Goal: Transaction & Acquisition: Purchase product/service

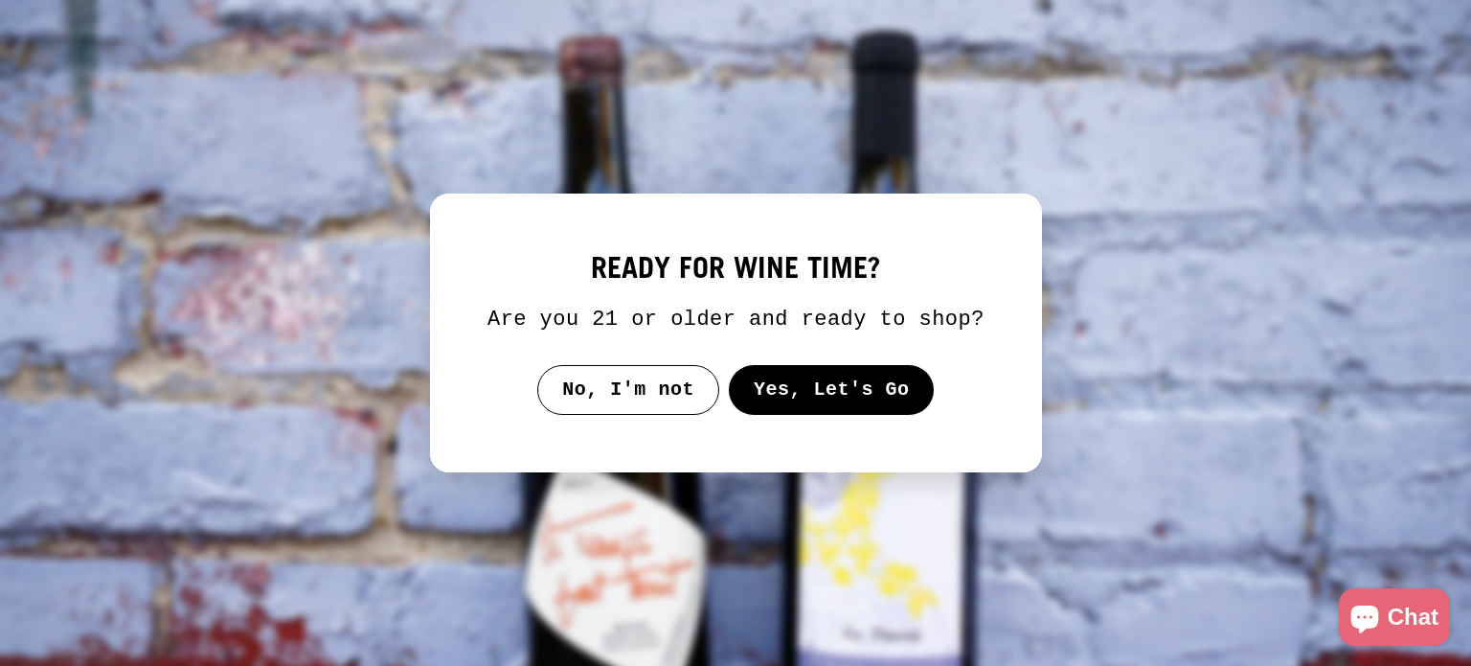
select select "*********"
click at [868, 372] on button "Yes, Let's Go" at bounding box center [831, 390] width 206 height 50
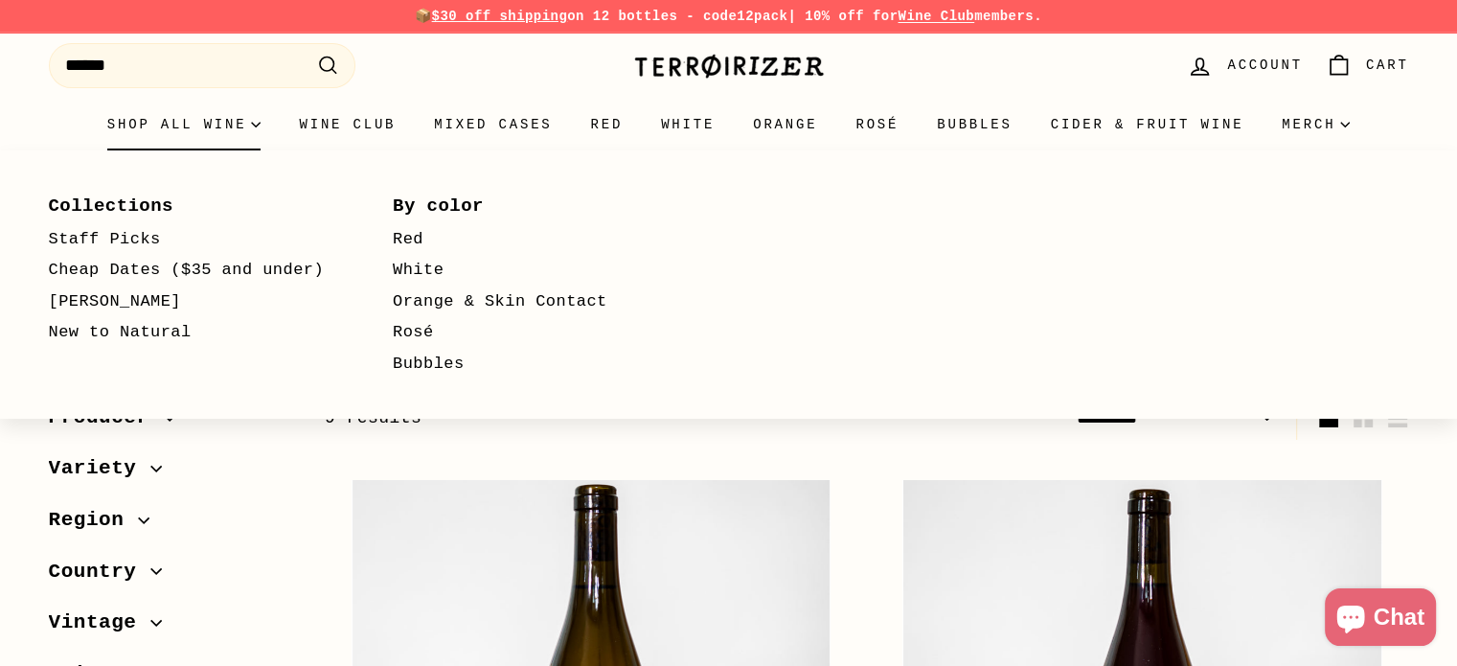
click at [179, 125] on summary "Shop all wine" at bounding box center [184, 125] width 193 height 52
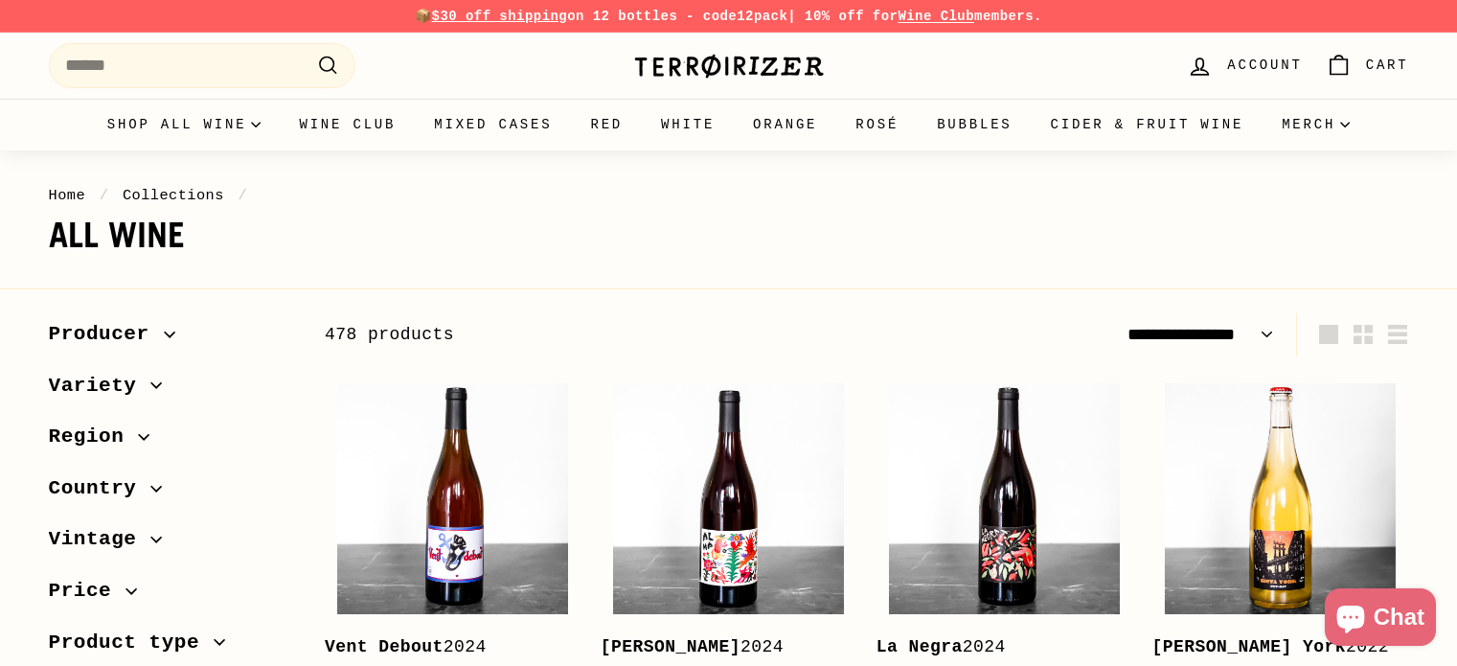
select select "**********"
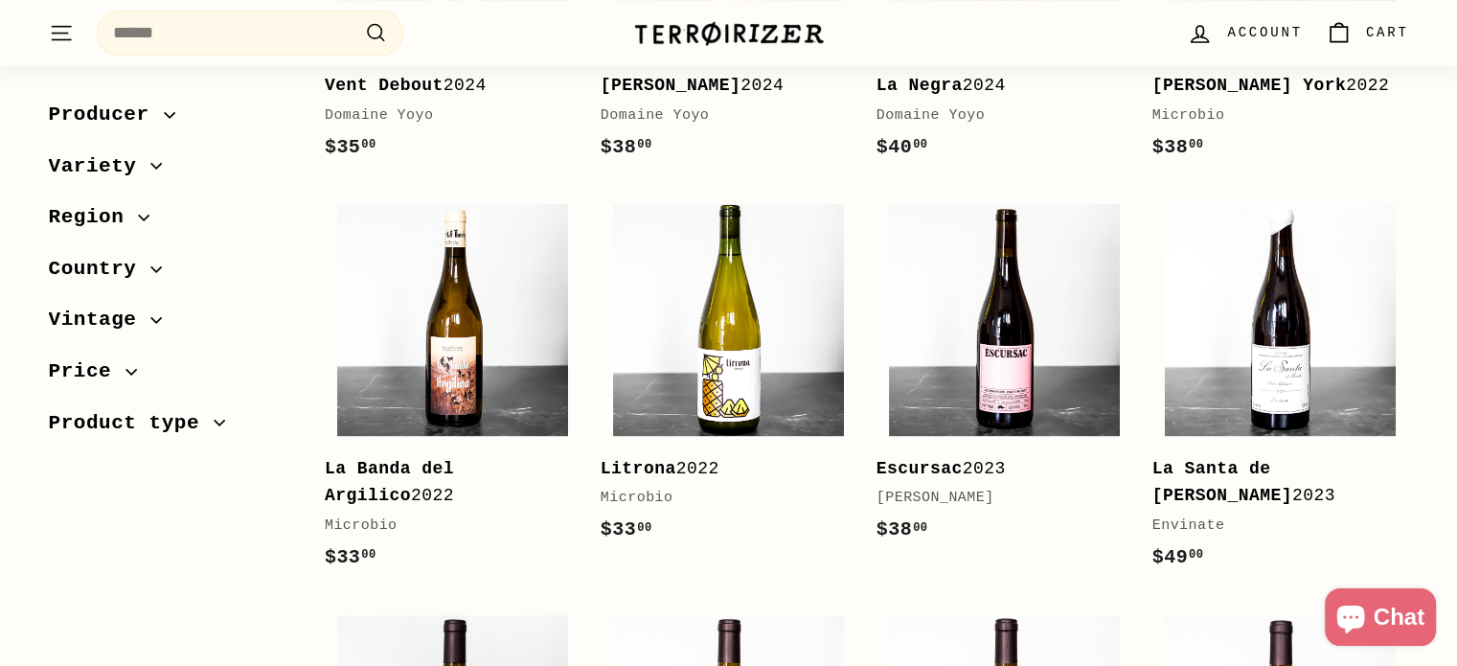
scroll to position [562, 0]
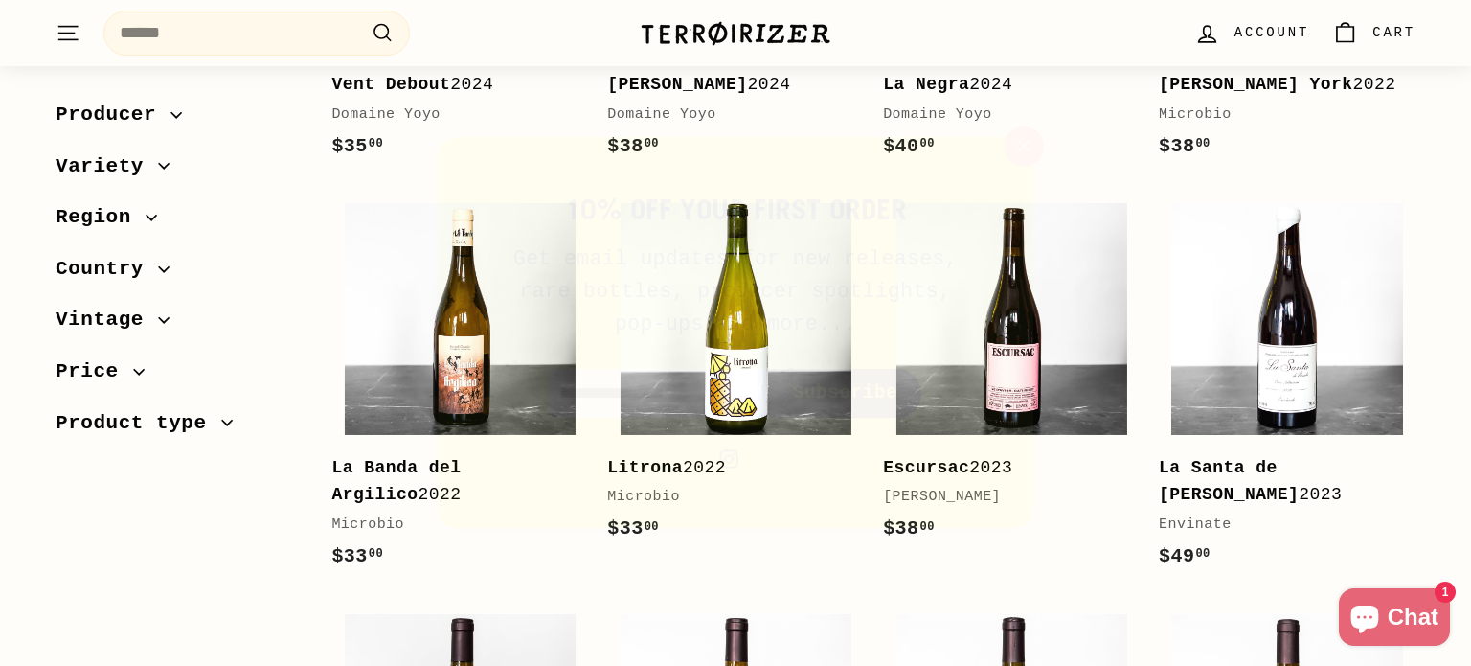
click at [1048, 147] on button ""Close (esc)"" at bounding box center [1031, 141] width 41 height 41
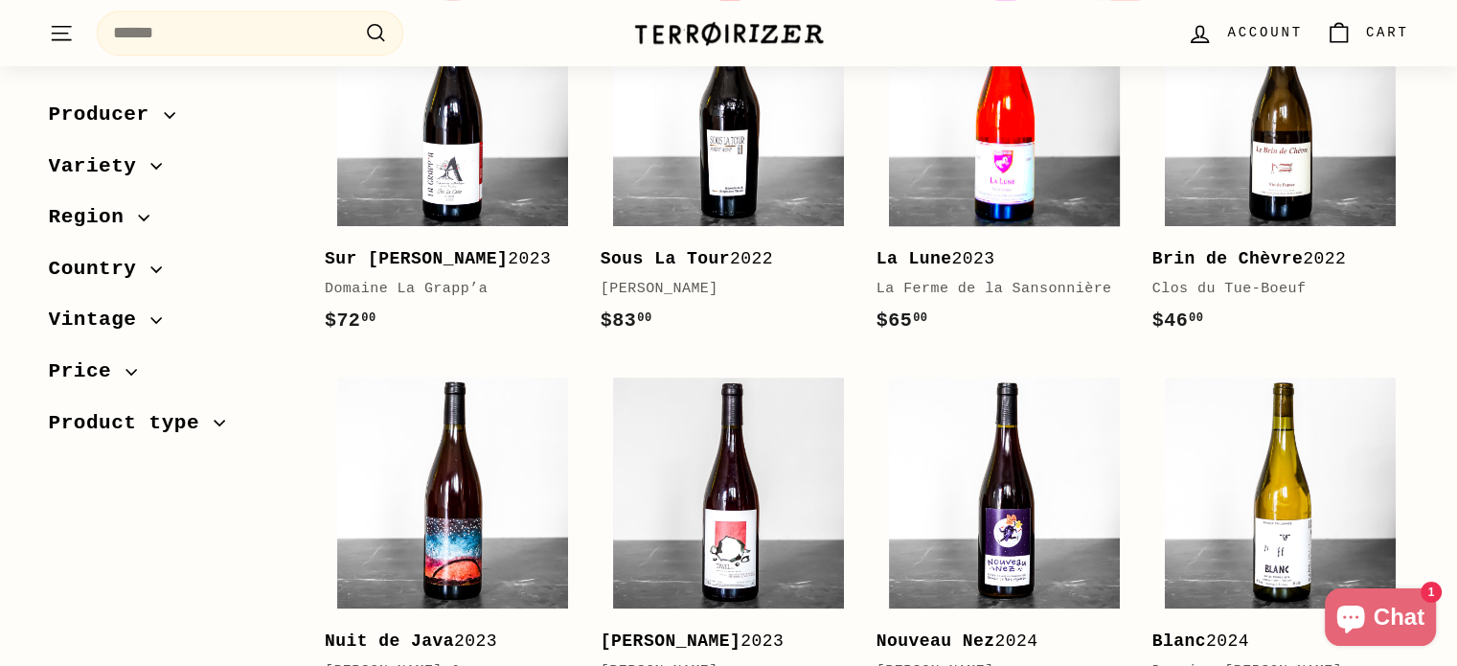
scroll to position [1559, 0]
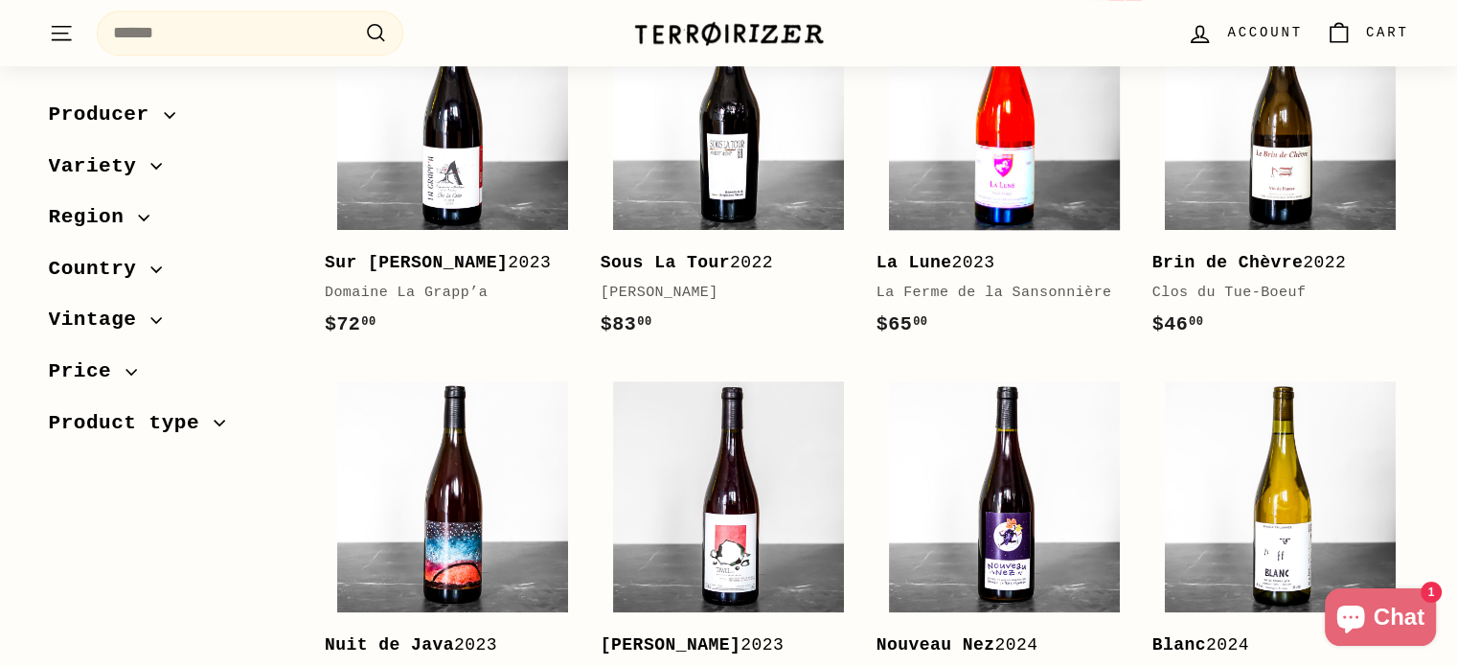
click at [1045, 133] on img at bounding box center [1004, 114] width 231 height 231
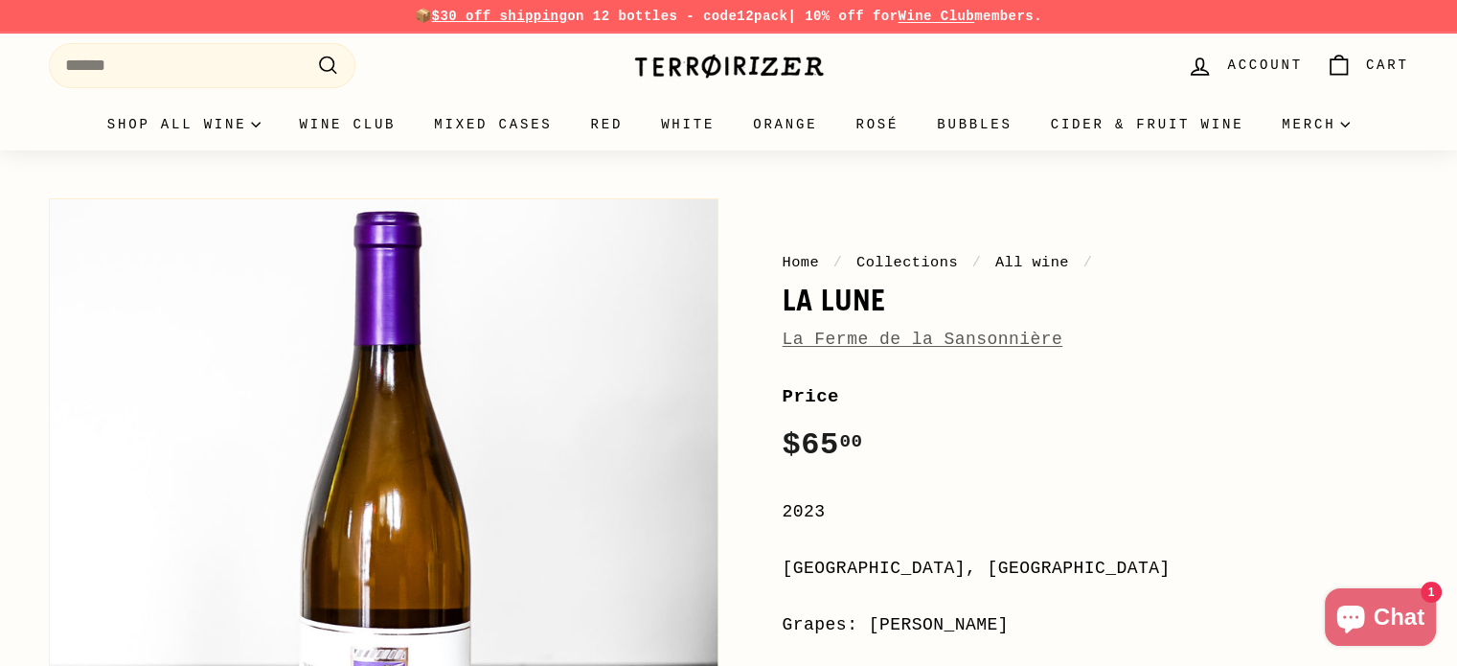
click at [958, 336] on link "La Ferme de la Sansonnière" at bounding box center [922, 338] width 281 height 19
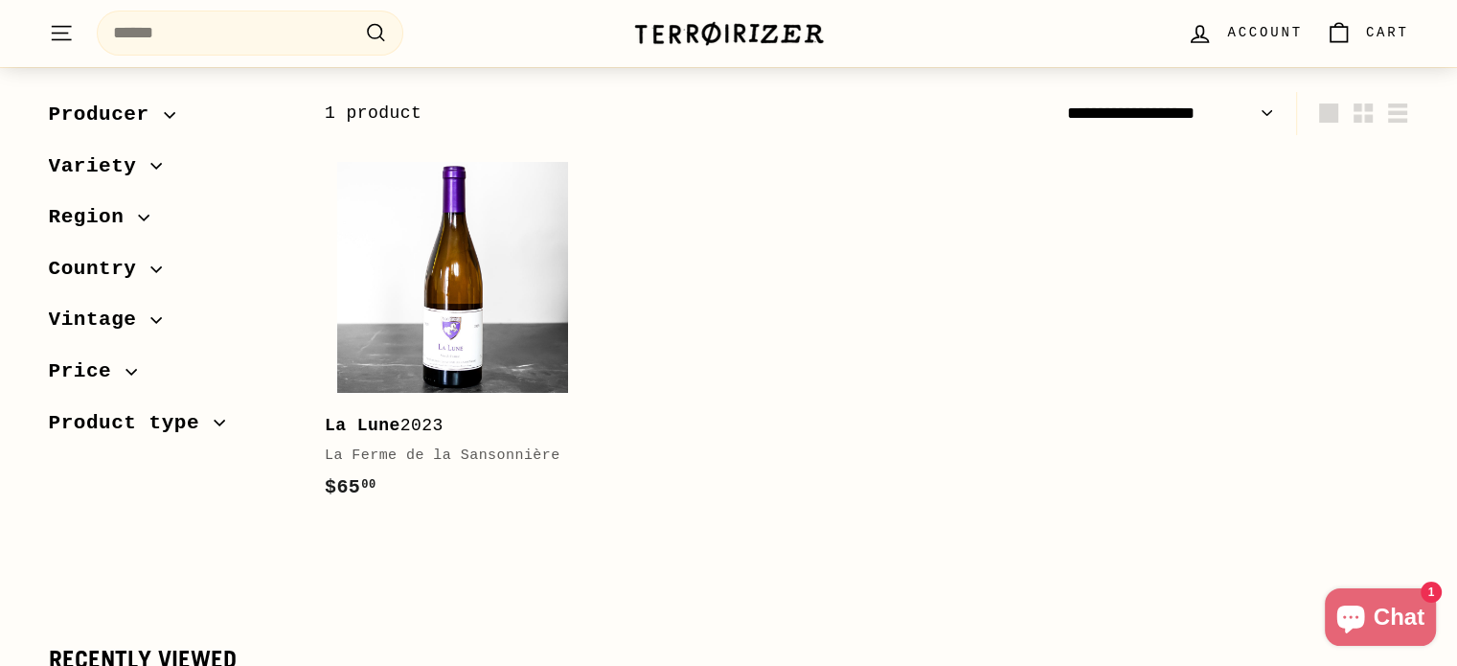
scroll to position [222, 0]
click at [531, 288] on img at bounding box center [452, 276] width 231 height 231
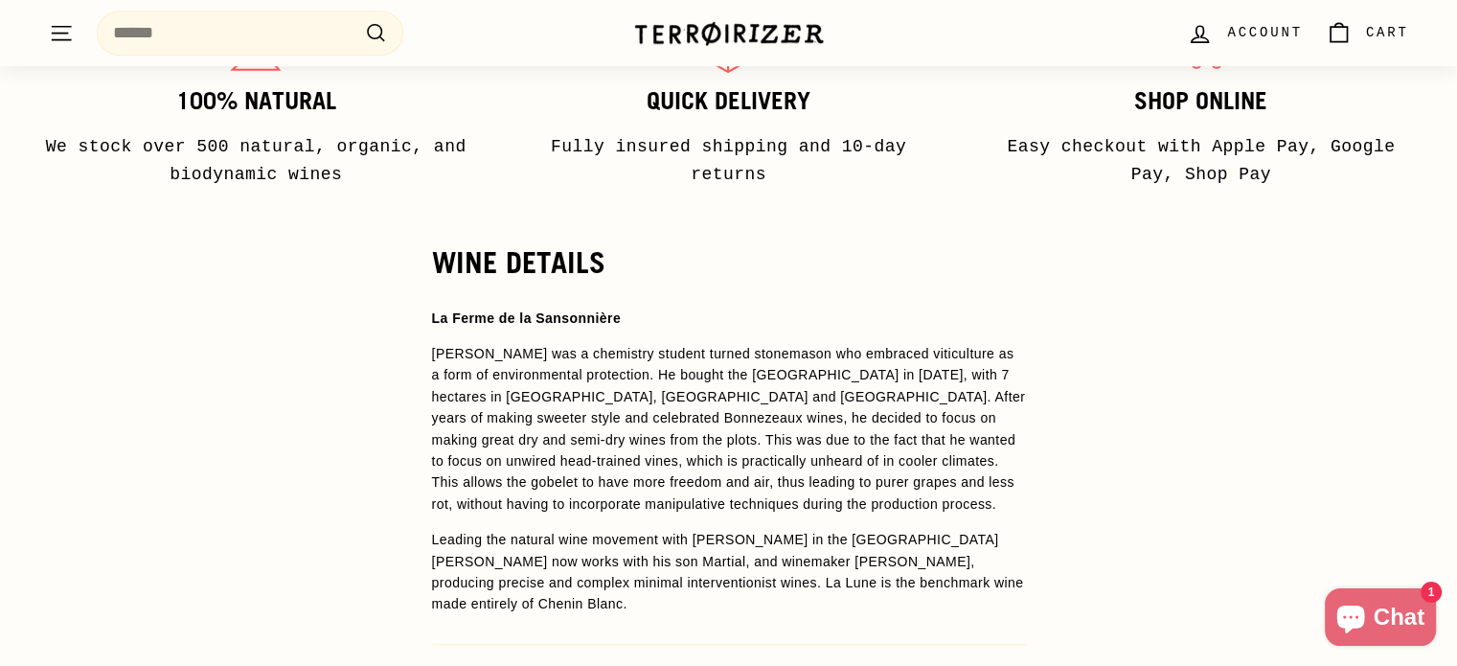
scroll to position [1303, 0]
